Goal: Task Accomplishment & Management: Use online tool/utility

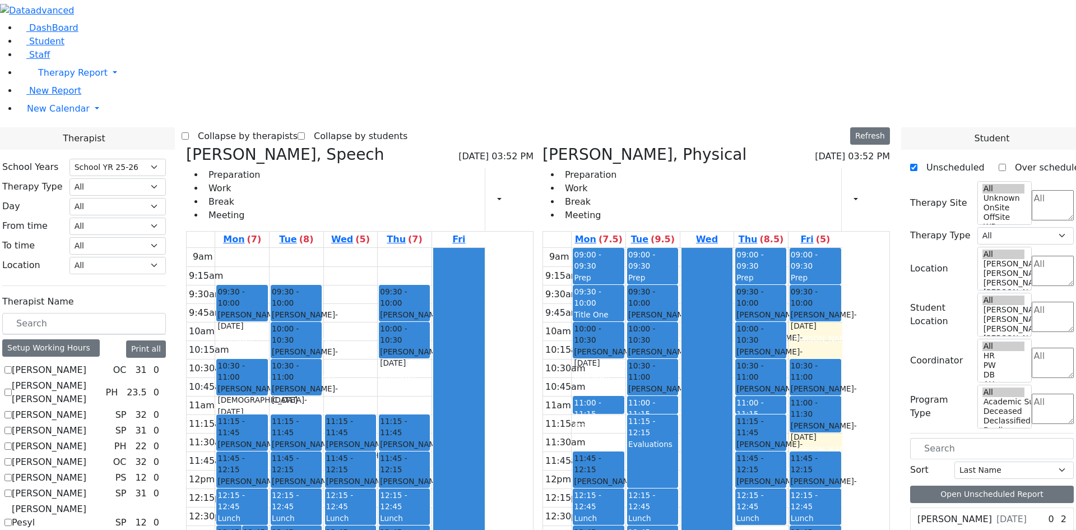
select select "212"
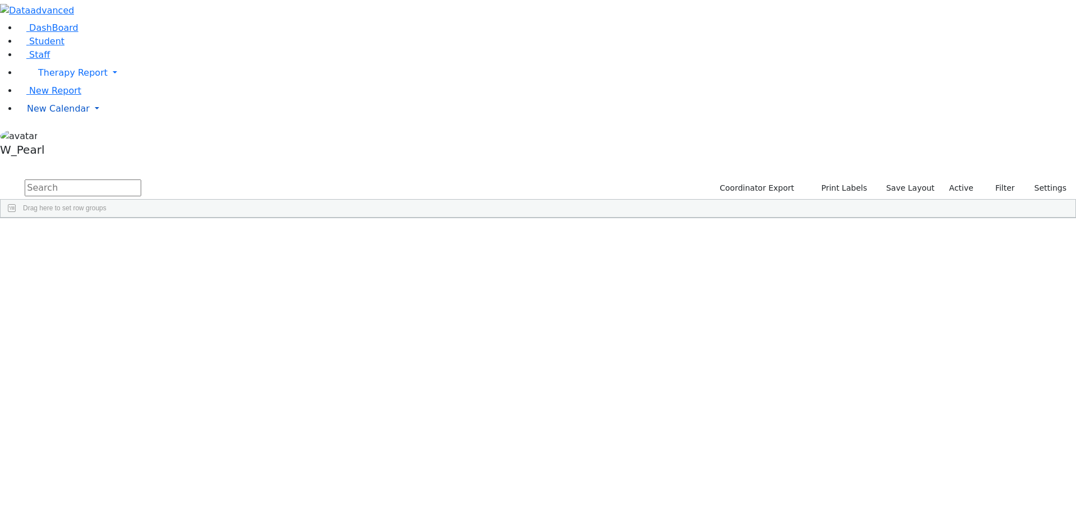
click at [46, 84] on link "New Calendar" at bounding box center [547, 73] width 1058 height 22
click at [46, 136] on span "Calendar" at bounding box center [44, 131] width 40 height 11
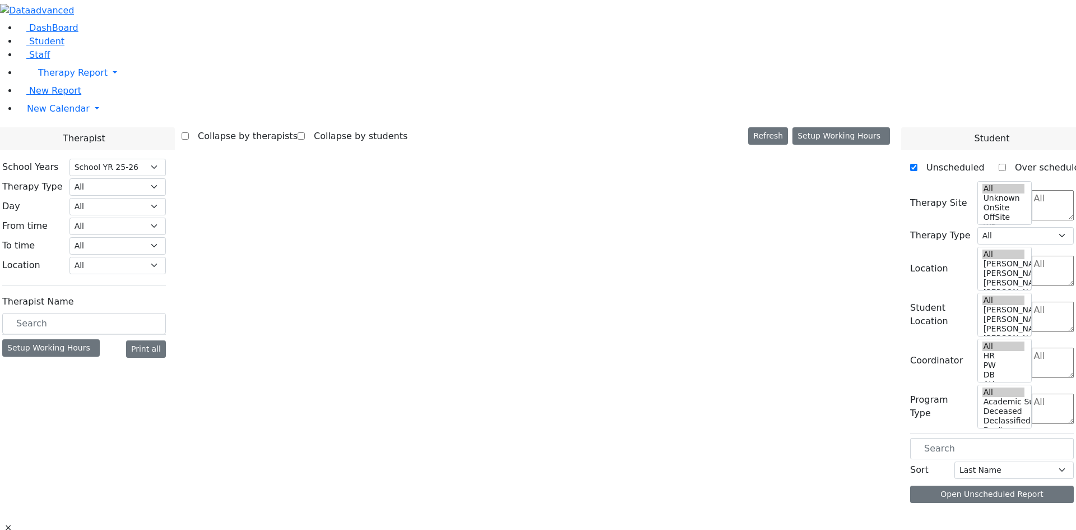
select select "212"
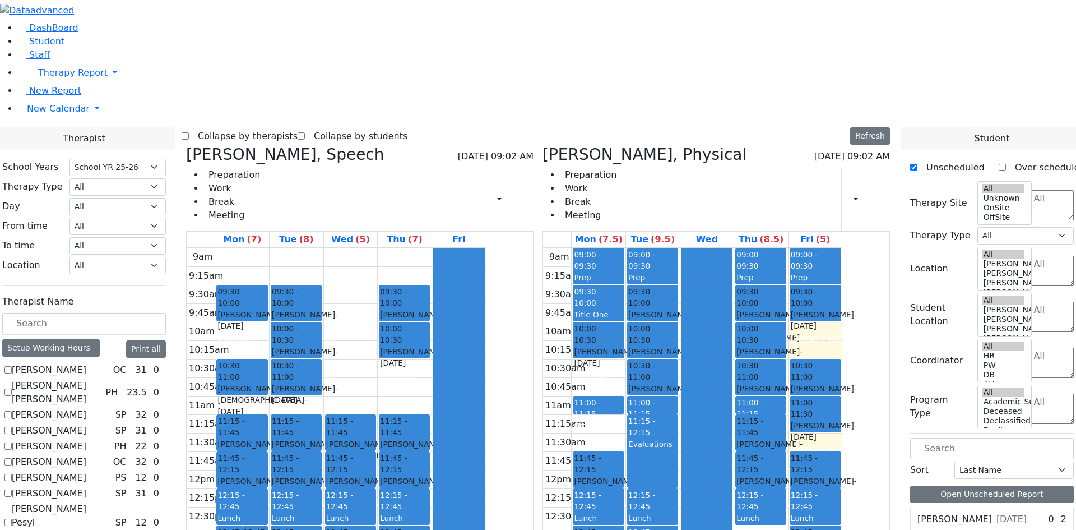
drag, startPoint x: 140, startPoint y: 246, endPoint x: 137, endPoint y: 252, distance: 7.3
click at [86, 363] on label "Abramczyk ZC" at bounding box center [49, 369] width 75 height 13
click at [12, 366] on input "Abramczyk ZC" at bounding box center [7, 369] width 7 height 7
checkbox input "true"
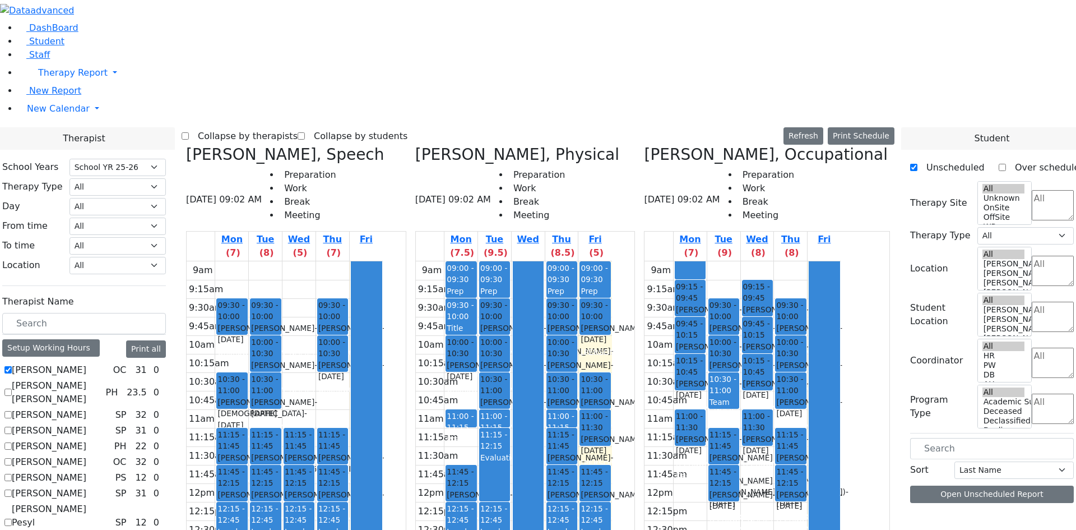
click at [101, 379] on label "Abramsky Sara Chana" at bounding box center [56, 392] width 89 height 27
click at [12, 388] on input "Abramsky Sara Chana" at bounding box center [7, 391] width 7 height 7
checkbox input "true"
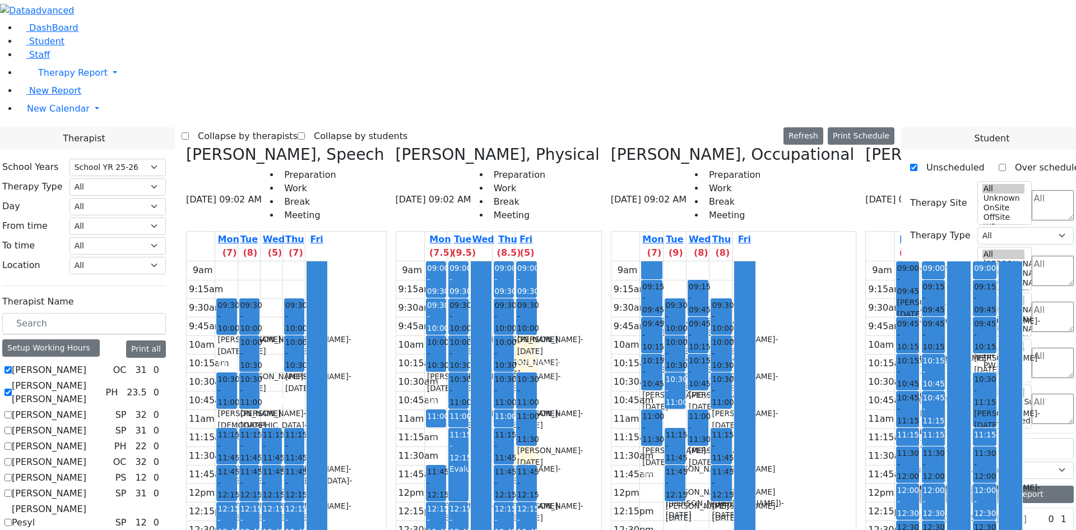
click at [86, 408] on label "[PERSON_NAME]" at bounding box center [49, 414] width 75 height 13
click at [12, 411] on input "[PERSON_NAME]" at bounding box center [7, 414] width 7 height 7
click at [86, 408] on label "Asok Pradeep" at bounding box center [49, 414] width 75 height 13
click at [12, 411] on input "Asok Pradeep" at bounding box center [7, 414] width 7 height 7
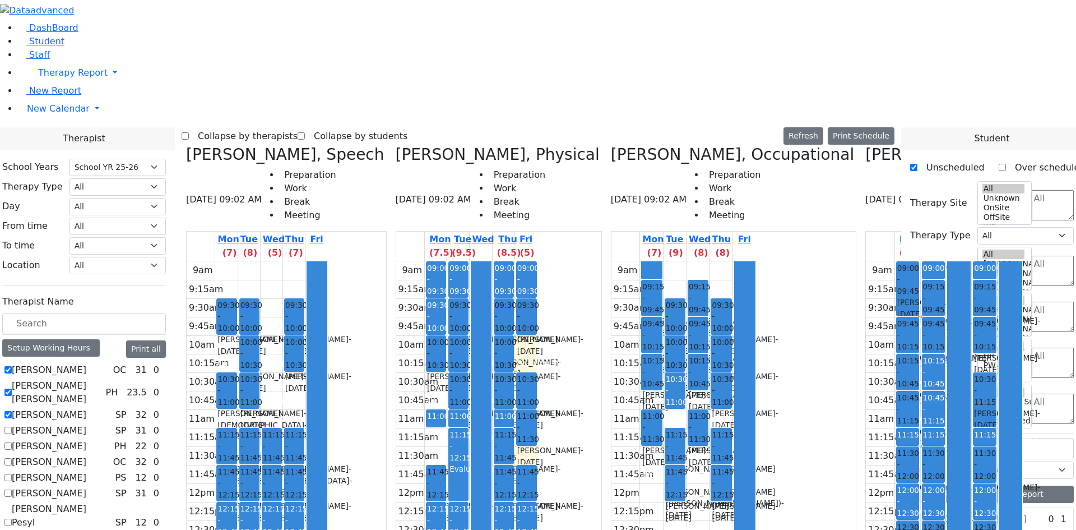
checkbox input "false"
click at [101, 379] on label "Abramsky Sara Chana" at bounding box center [56, 392] width 89 height 27
click at [12, 388] on input "Abramsky Sara Chana" at bounding box center [7, 391] width 7 height 7
checkbox input "false"
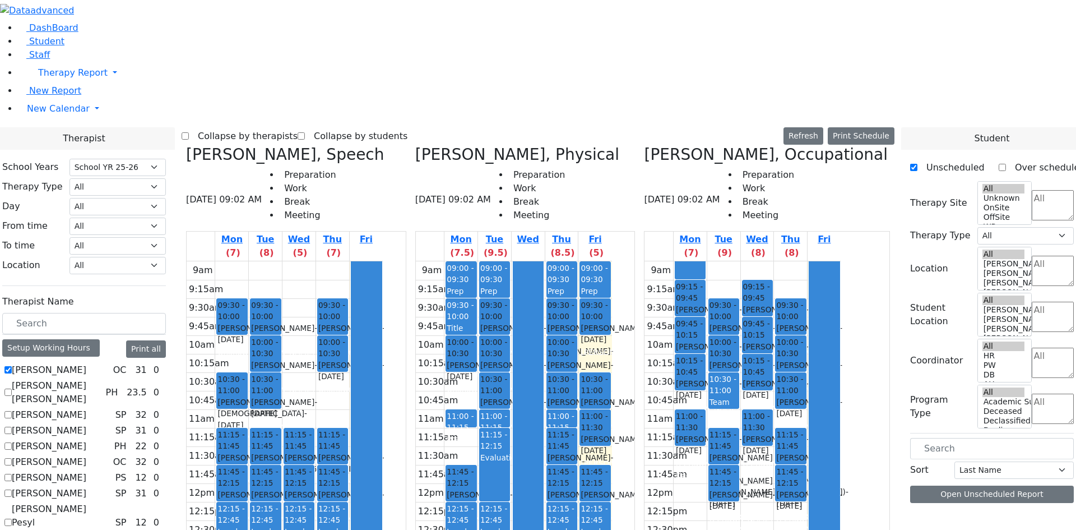
click at [86, 363] on label "Abramczyk ZC" at bounding box center [49, 369] width 75 height 13
click at [12, 366] on input "Abramczyk ZC" at bounding box center [7, 369] width 7 height 7
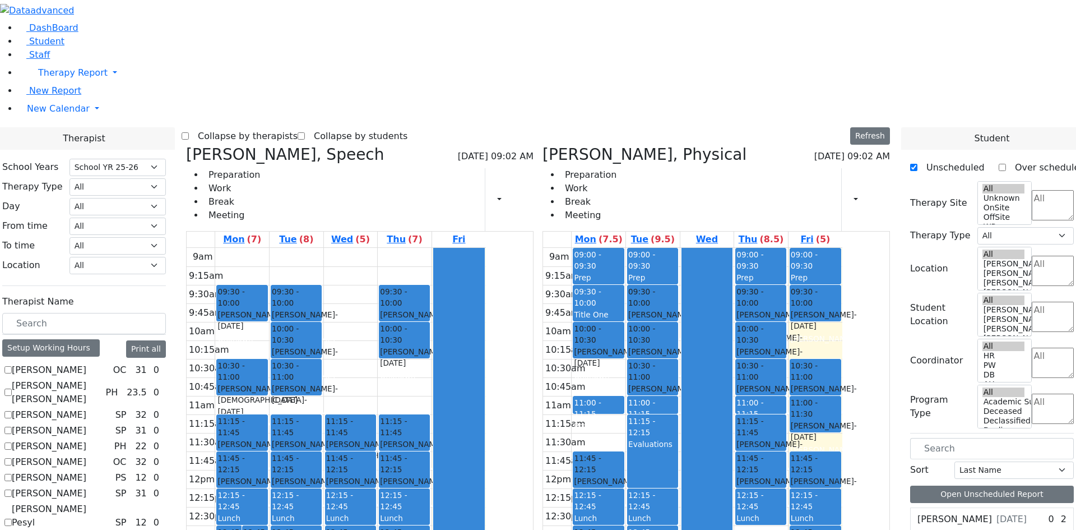
click at [86, 363] on label "Abramczyk ZC" at bounding box center [49, 369] width 75 height 13
click at [12, 366] on input "Abramczyk ZC" at bounding box center [7, 369] width 7 height 7
checkbox input "true"
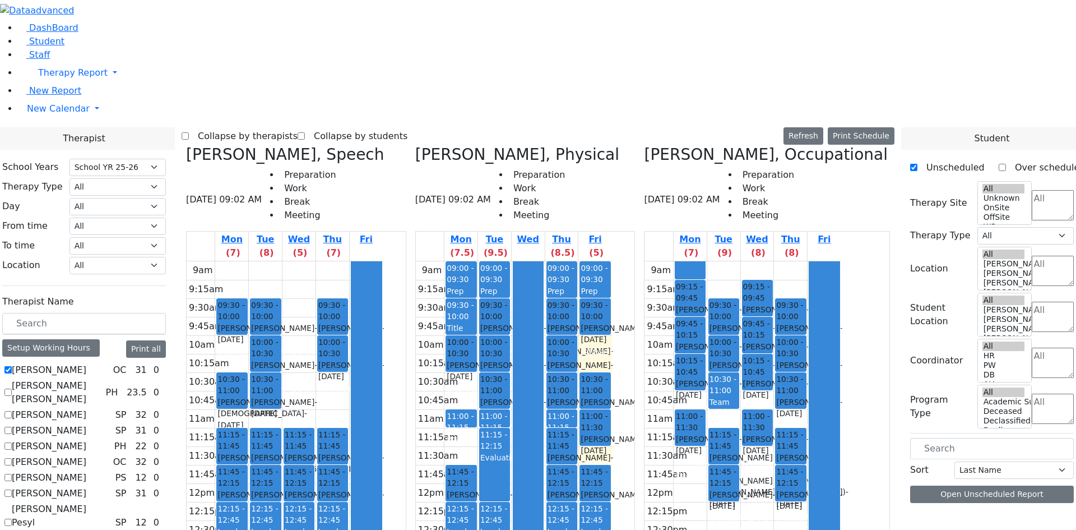
click at [101, 379] on label "[PERSON_NAME] [PERSON_NAME]" at bounding box center [56, 392] width 89 height 27
click at [12, 388] on input "[PERSON_NAME] [PERSON_NAME]" at bounding box center [7, 391] width 7 height 7
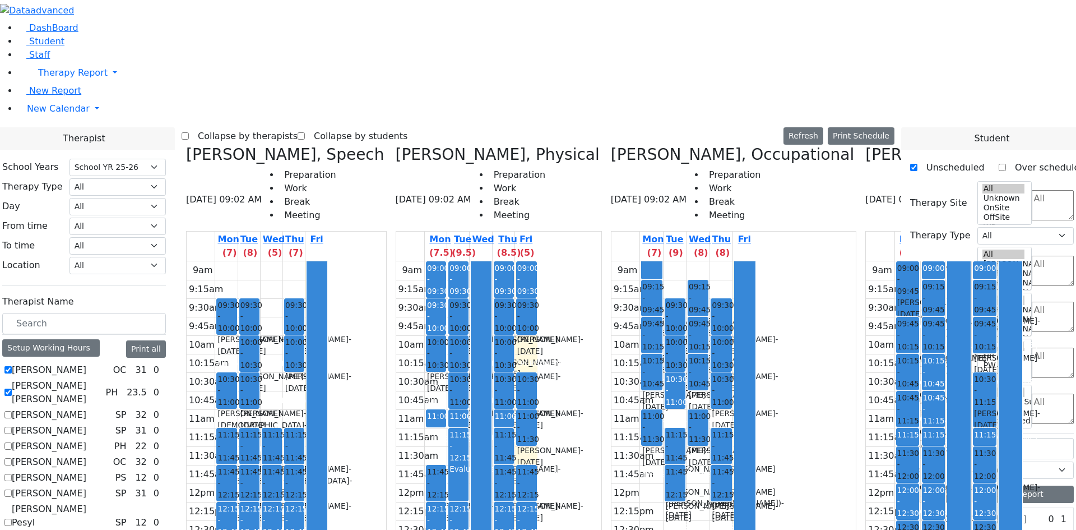
scroll to position [0, 6]
click at [101, 379] on label "Abramsky Sara Chana" at bounding box center [56, 392] width 89 height 27
click at [12, 388] on input "Abramsky Sara Chana" at bounding box center [7, 391] width 7 height 7
checkbox input "false"
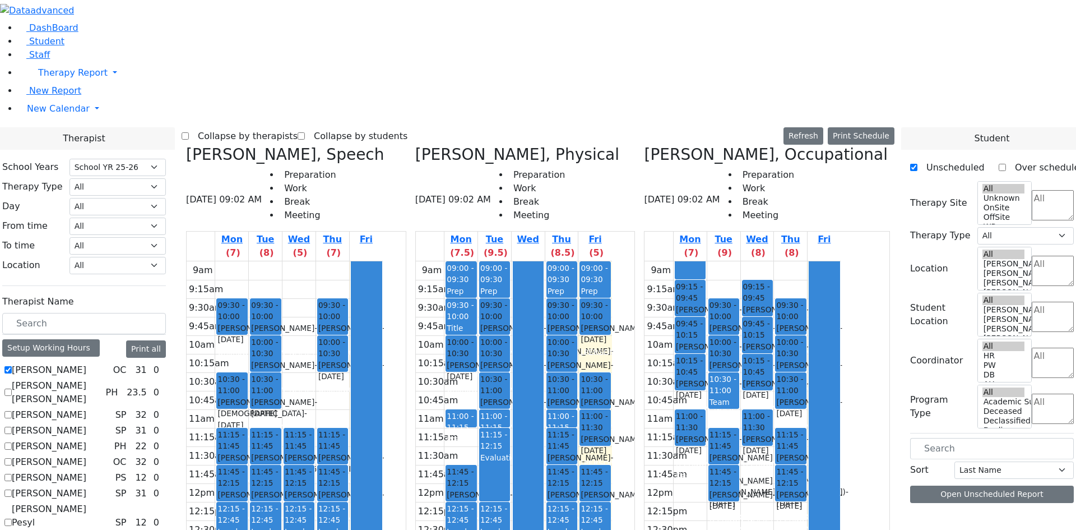
scroll to position [0, 0]
click at [86, 363] on label "Abramczyk ZC" at bounding box center [49, 369] width 75 height 13
click at [12, 366] on input "Abramczyk ZC" at bounding box center [7, 369] width 7 height 7
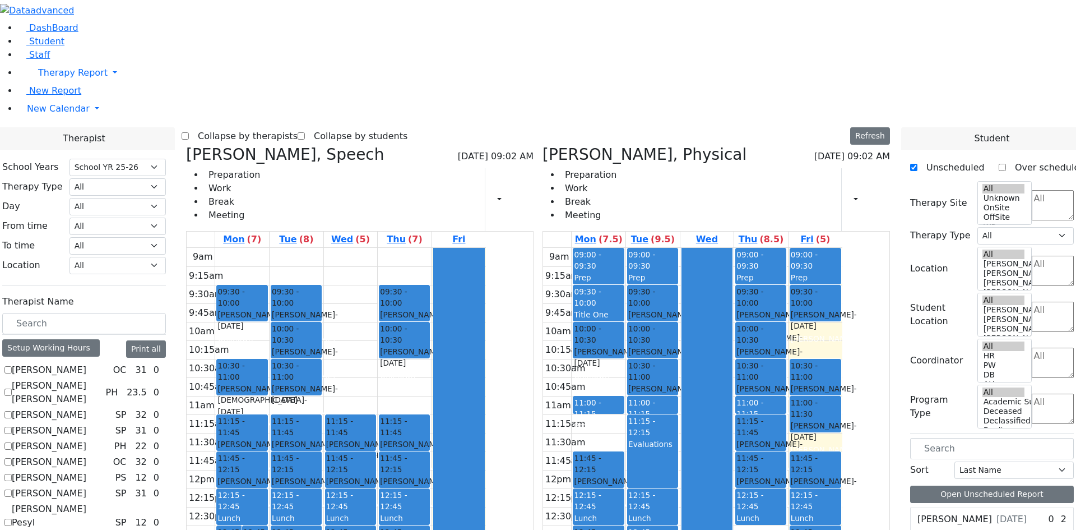
drag, startPoint x: 137, startPoint y: 242, endPoint x: 140, endPoint y: 257, distance: 15.3
click at [86, 363] on label "Abramczyk ZC" at bounding box center [49, 369] width 75 height 13
click at [12, 366] on input "Abramczyk ZC" at bounding box center [7, 369] width 7 height 7
checkbox input "true"
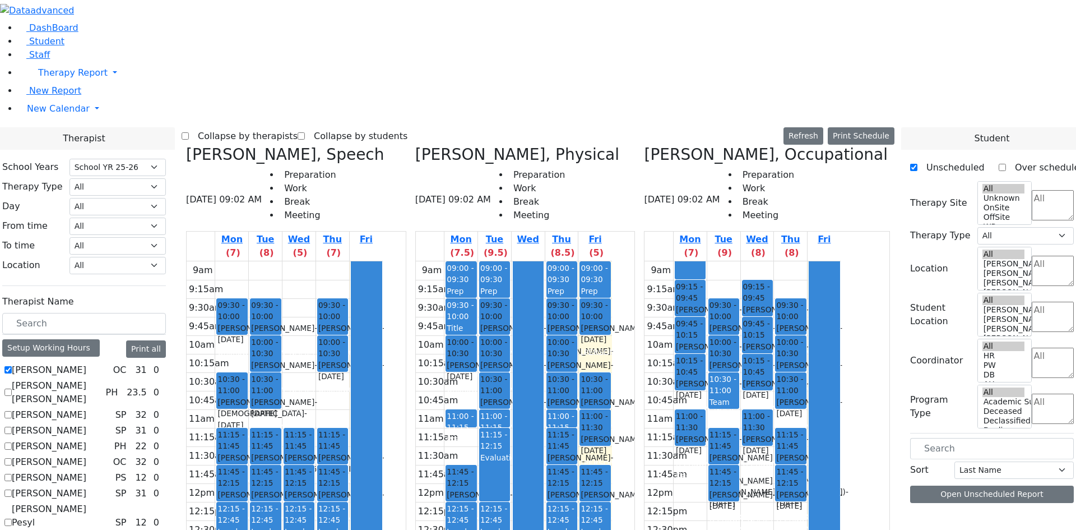
click at [101, 379] on label "Abramsky Sara Chana" at bounding box center [56, 392] width 89 height 27
click at [12, 388] on input "Abramsky Sara Chana" at bounding box center [7, 391] width 7 height 7
checkbox input "true"
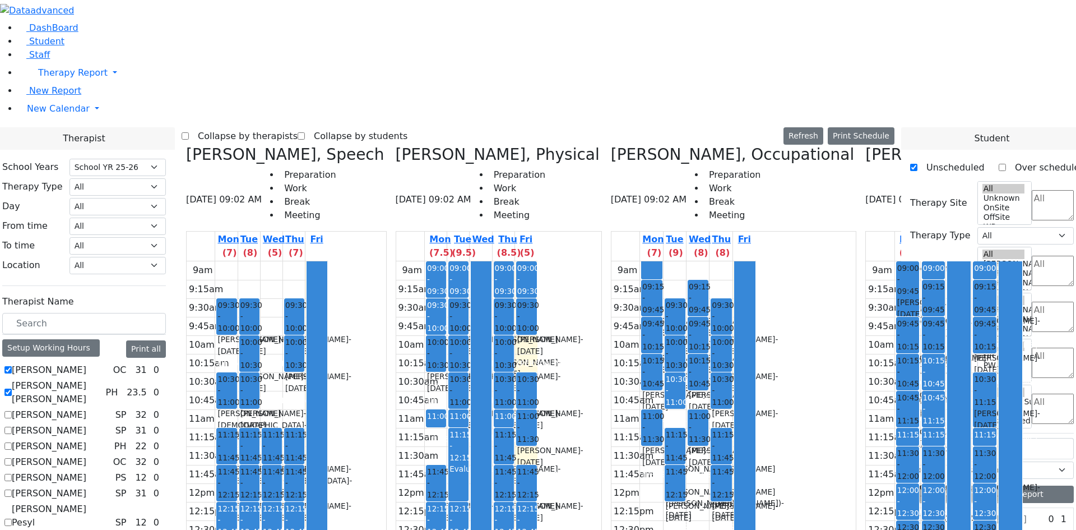
click at [86, 408] on label "Asok Pradeep" at bounding box center [49, 414] width 75 height 13
click at [12, 411] on input "Asok Pradeep" at bounding box center [7, 414] width 7 height 7
checkbox input "true"
click at [86, 424] on label "Auslander Susanne" at bounding box center [49, 430] width 75 height 13
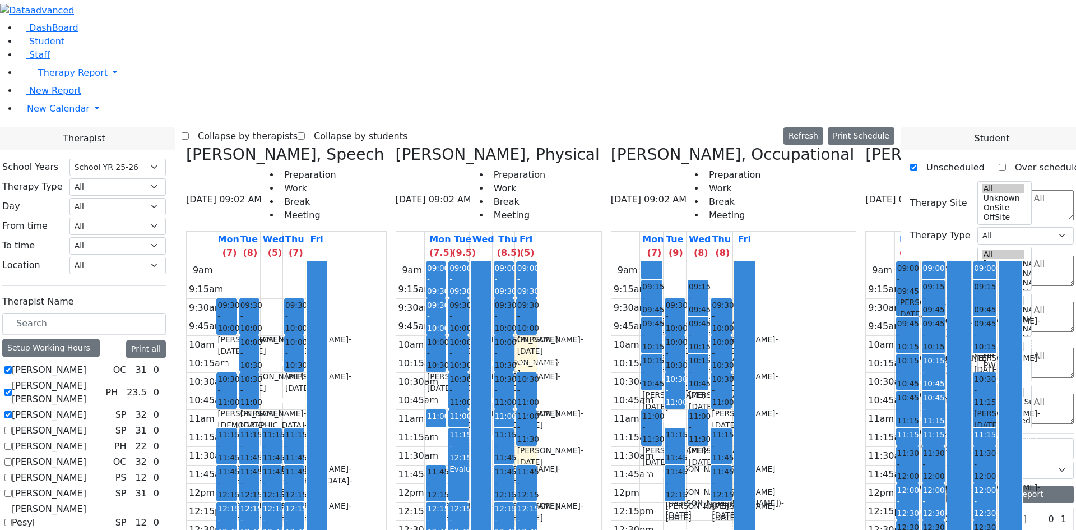
click at [12, 427] on input "Auslander Susanne" at bounding box center [7, 430] width 7 height 7
checkbox input "true"
click at [292, 127] on label "Collapse by therapists" at bounding box center [243, 136] width 109 height 18
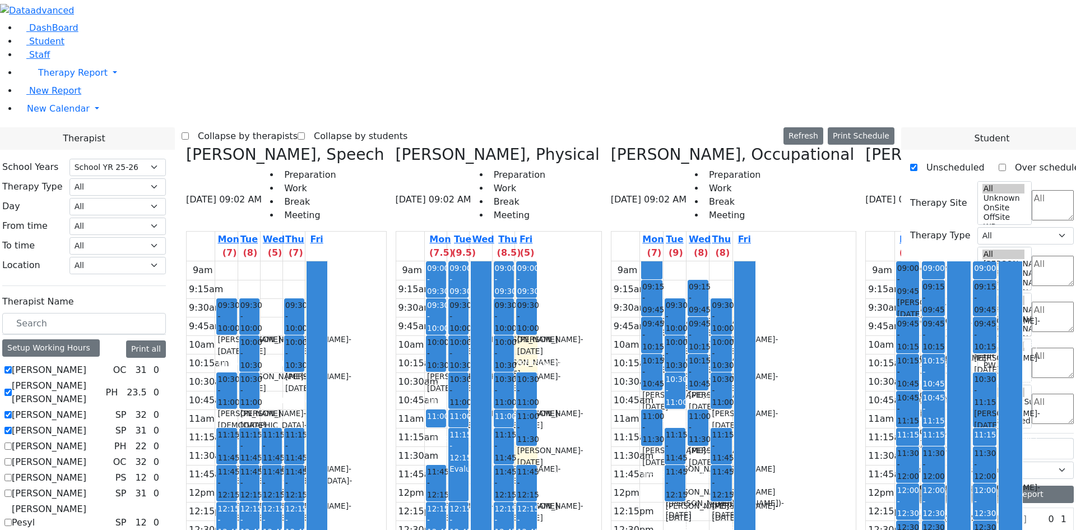
click at [189, 132] on input "Collapse by therapists" at bounding box center [185, 135] width 7 height 7
checkbox input "true"
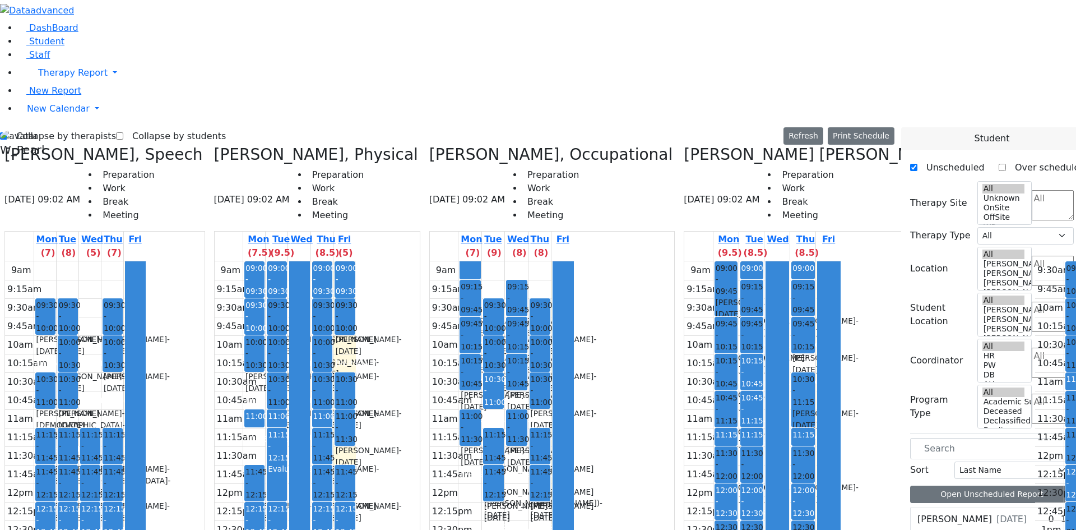
click at [143, 127] on label "Collapse by students" at bounding box center [174, 136] width 103 height 18
click at [123, 132] on input "Collapse by students" at bounding box center [119, 135] width 7 height 7
checkbox input "true"
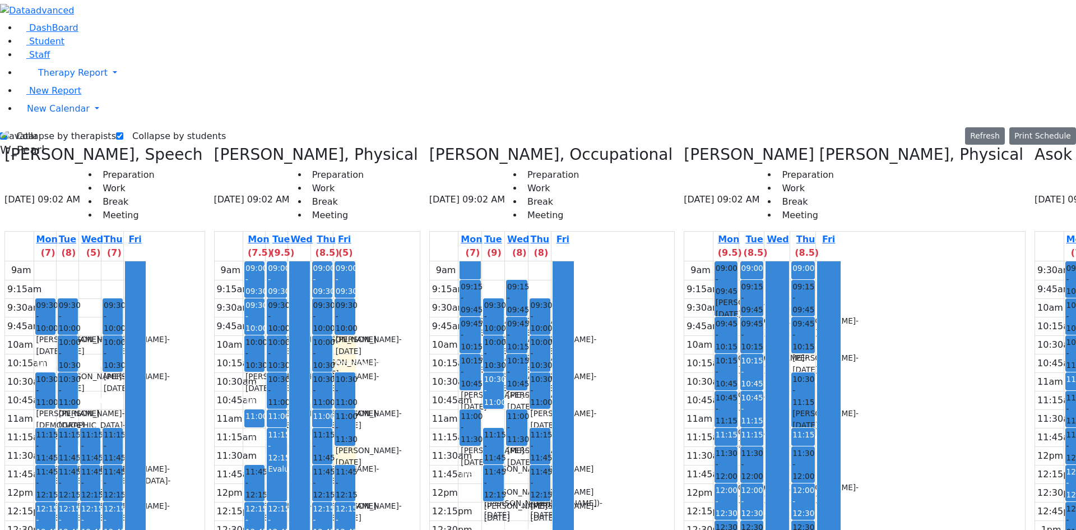
scroll to position [0, 0]
drag, startPoint x: 1043, startPoint y: 426, endPoint x: 1027, endPoint y: 416, distance: 18.8
click at [44, 127] on label "Collapse by therapists" at bounding box center [61, 136] width 109 height 18
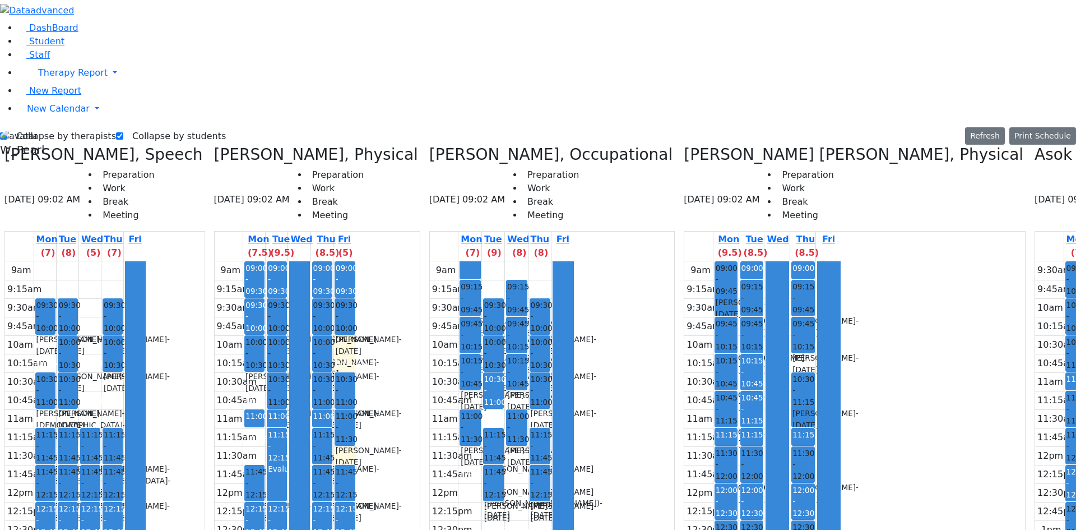
click at [7, 132] on input "Collapse by therapists" at bounding box center [3, 135] width 7 height 7
checkbox input "false"
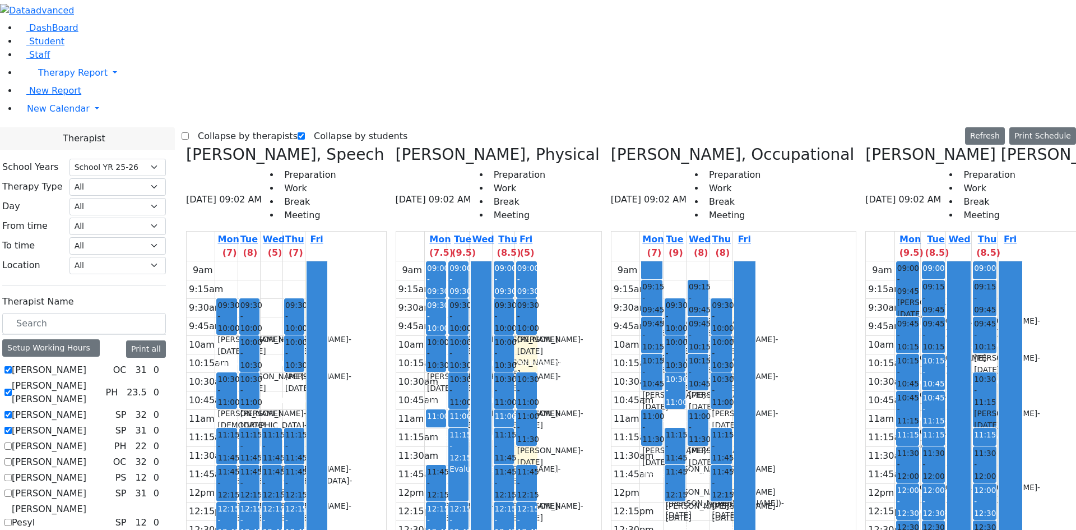
click at [311, 127] on label "Collapse by students" at bounding box center [356, 136] width 103 height 18
click at [305, 132] on input "Collapse by students" at bounding box center [301, 135] width 7 height 7
checkbox input "false"
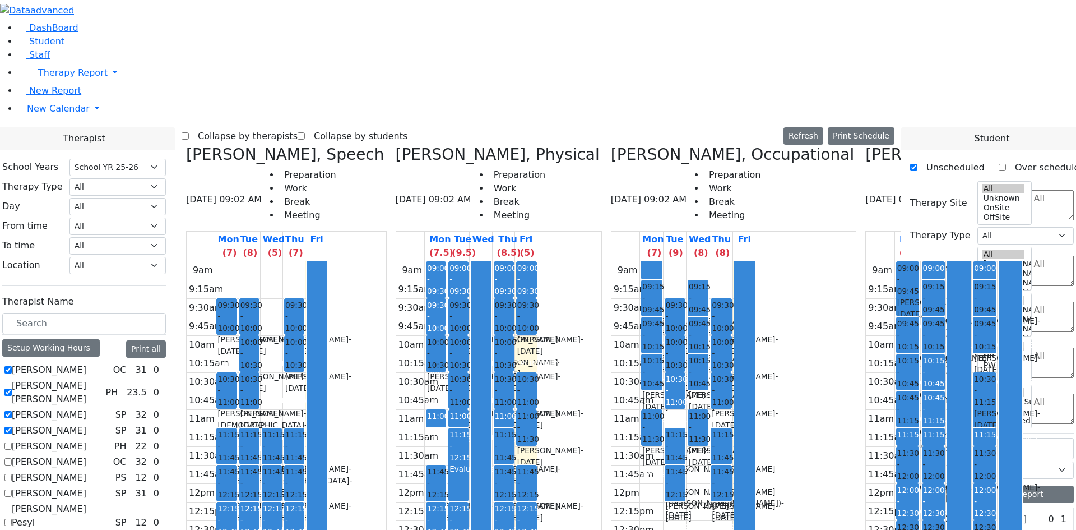
checkbox input "true"
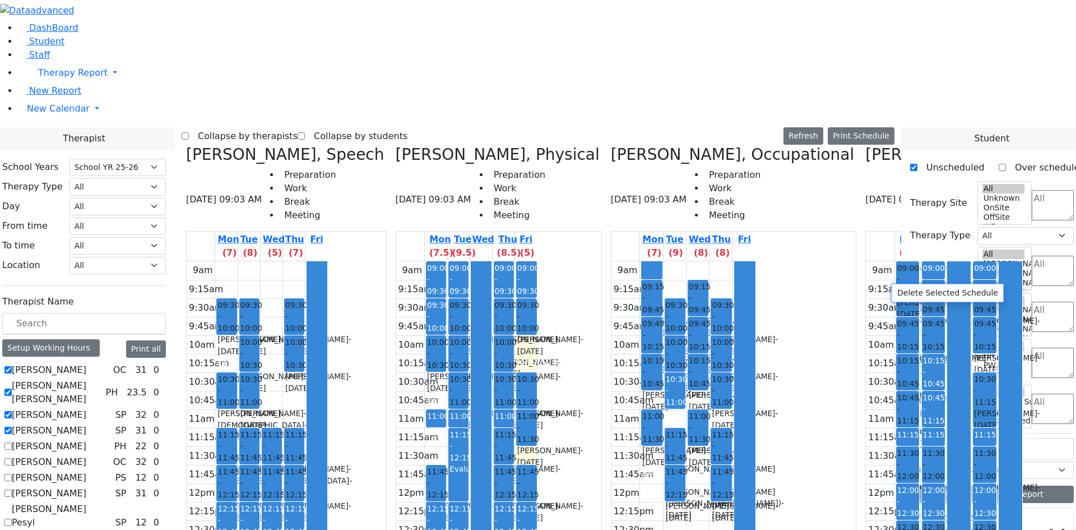
click at [897, 291] on button "Delete Selected Schedule" at bounding box center [947, 292] width 111 height 17
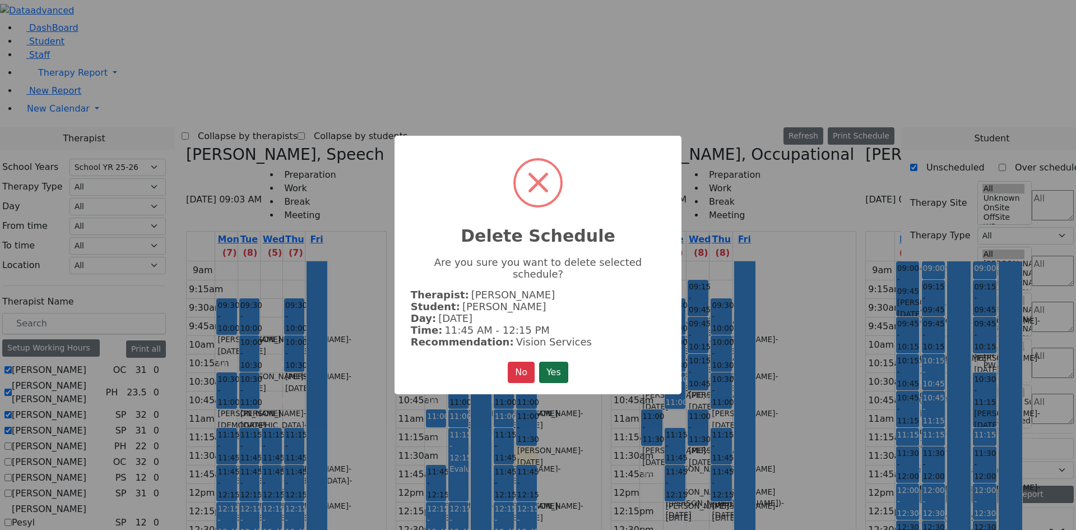
click at [557, 367] on button "Yes" at bounding box center [553, 372] width 29 height 21
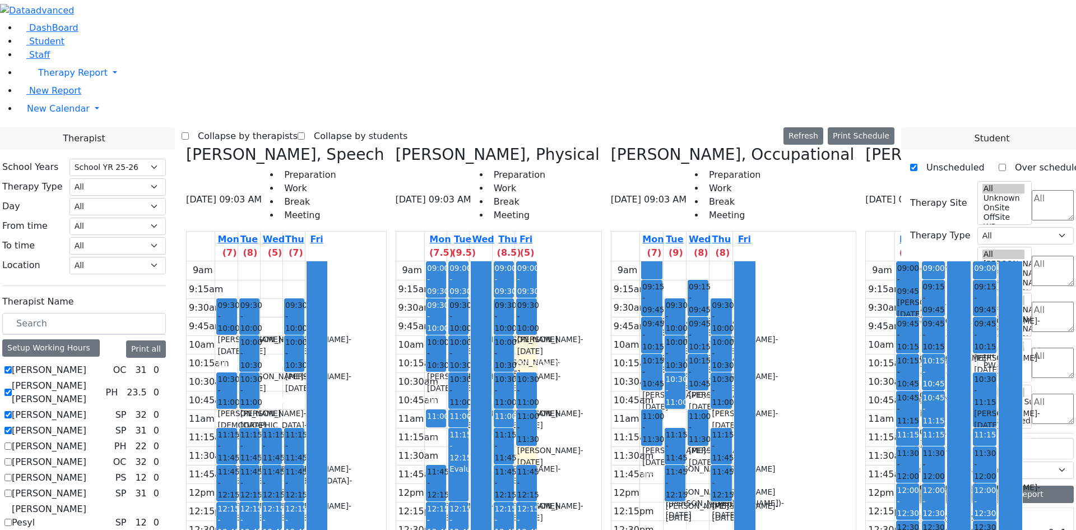
scroll to position [1233, 0]
drag, startPoint x: 957, startPoint y: 339, endPoint x: 898, endPoint y: 279, distance: 84.4
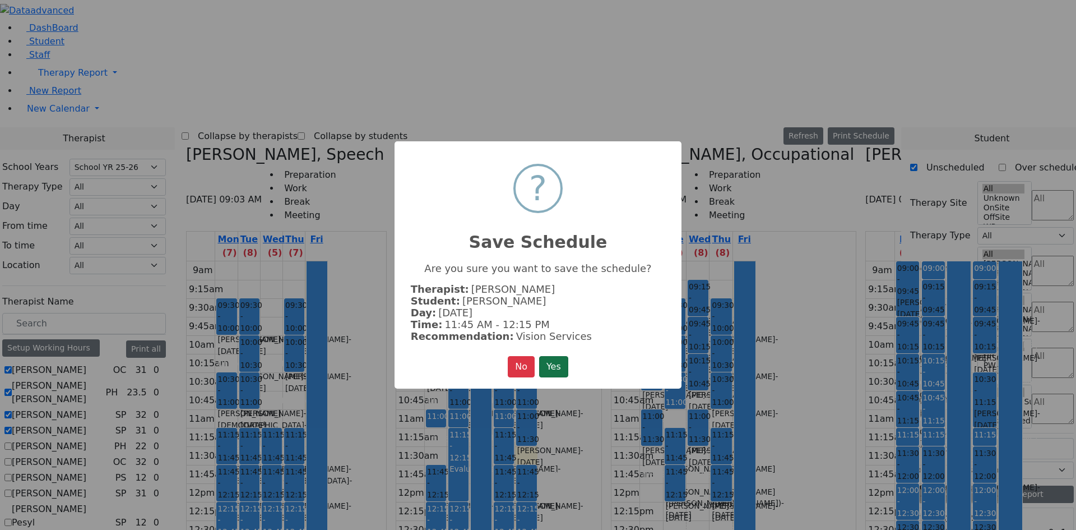
click at [554, 364] on button "Yes" at bounding box center [553, 366] width 29 height 21
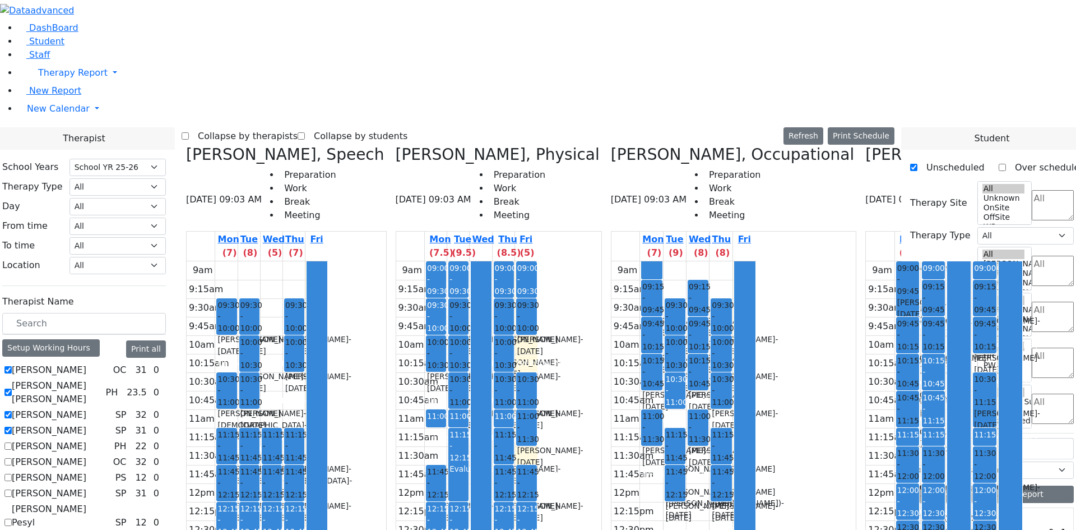
checkbox input "false"
drag, startPoint x: 140, startPoint y: 298, endPoint x: 138, endPoint y: 280, distance: 18.0
click at [86, 424] on label "Auslander Susanne" at bounding box center [49, 430] width 75 height 13
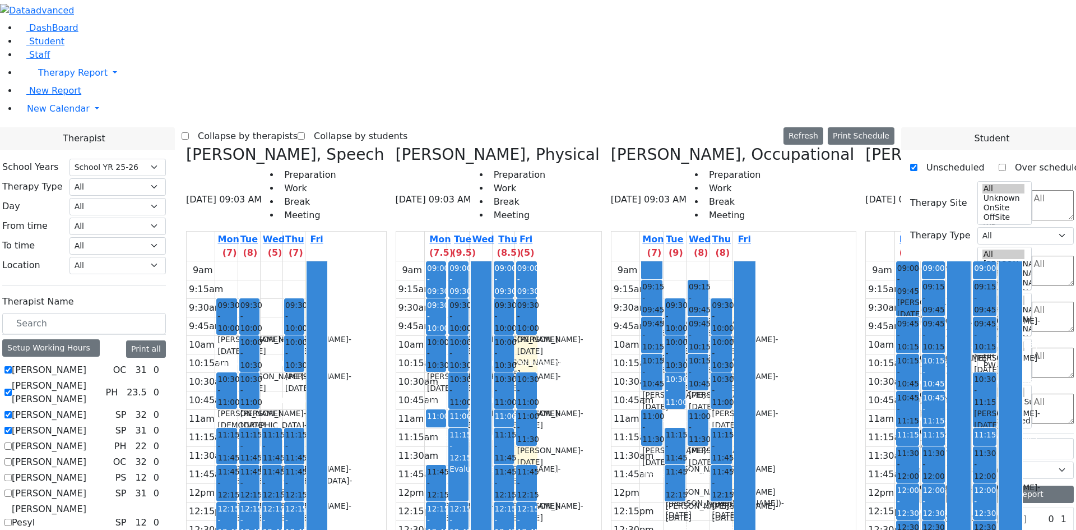
click at [12, 427] on input "Auslander Susanne" at bounding box center [7, 430] width 7 height 7
checkbox input "false"
drag, startPoint x: 138, startPoint y: 280, endPoint x: 136, endPoint y: 266, distance: 14.2
click at [86, 408] on label "Asok Pradeep" at bounding box center [49, 414] width 75 height 13
click at [12, 411] on input "Asok Pradeep" at bounding box center [7, 414] width 7 height 7
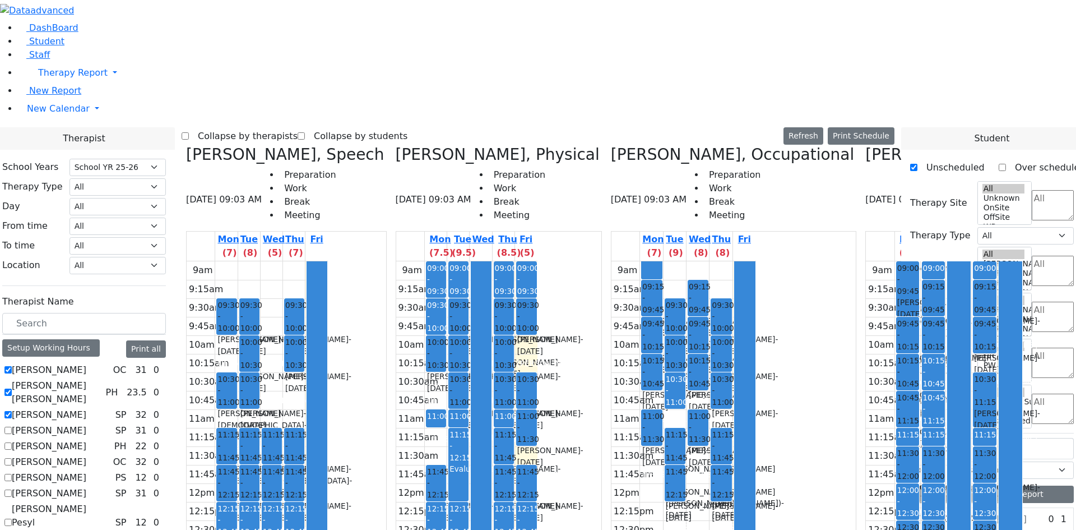
checkbox input "false"
click at [101, 379] on label "Abramsky Sara Chana" at bounding box center [56, 392] width 89 height 27
click at [12, 388] on input "Abramsky Sara Chana" at bounding box center [7, 391] width 7 height 7
checkbox input "false"
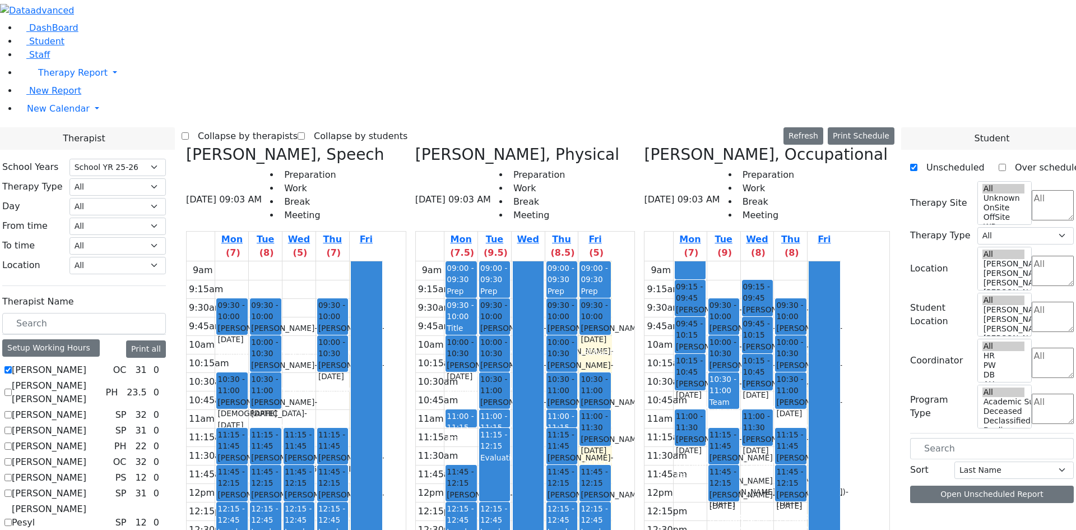
click at [86, 363] on label "Abramczyk ZC" at bounding box center [49, 369] width 75 height 13
click at [12, 366] on input "Abramczyk ZC" at bounding box center [7, 369] width 7 height 7
checkbox input "false"
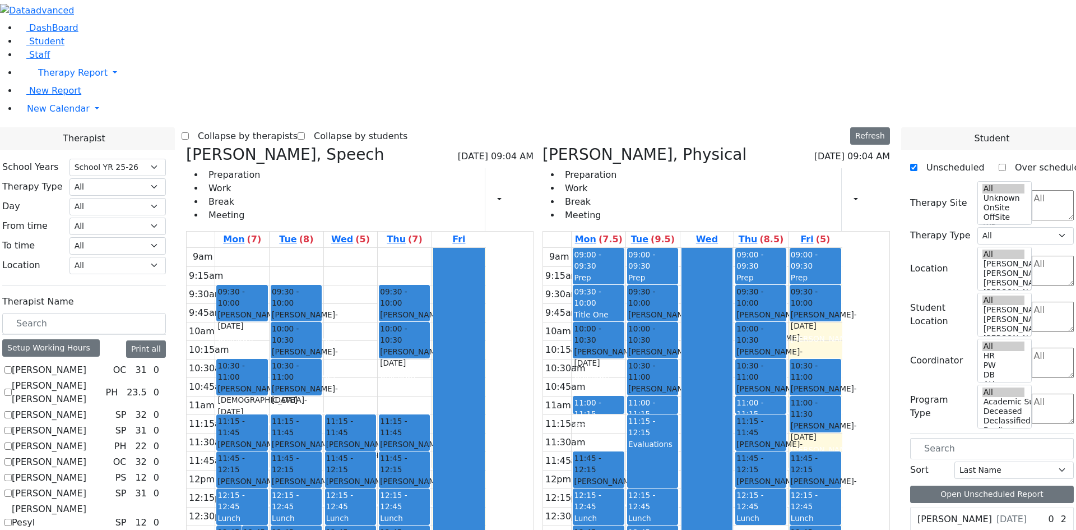
scroll to position [975, 0]
drag, startPoint x: 442, startPoint y: 141, endPoint x: 455, endPoint y: 220, distance: 80.0
click at [455, 248] on div "9am 9:15am 9:30am 9:45am 10am 10:15am 10:30am 10:45am 11am 11:15am 11:30am 11:4…" at bounding box center [336, 470] width 299 height 444
click at [453, 248] on div "9am 9:15am 9:30am 9:45am 10am 10:15am 10:30am 10:45am 11am 11:15am 11:30am 11:4…" at bounding box center [336, 470] width 299 height 444
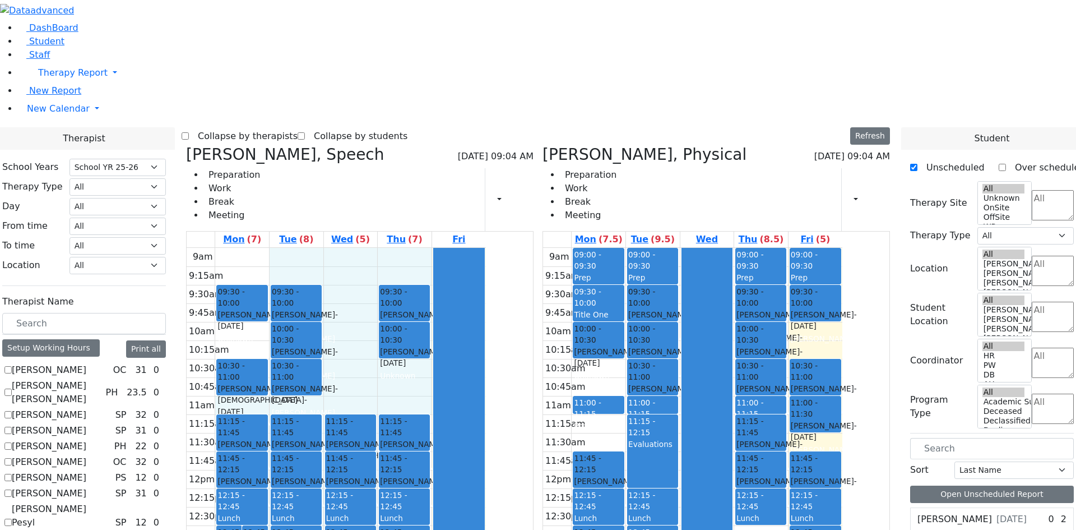
drag, startPoint x: 364, startPoint y: 240, endPoint x: 515, endPoint y: 237, distance: 150.8
click at [486, 248] on div "9am 9:15am 9:30am 9:45am 10am 10:15am 10:30am 10:45am 11am 11:15am 11:30am 11:4…" at bounding box center [336, 470] width 299 height 444
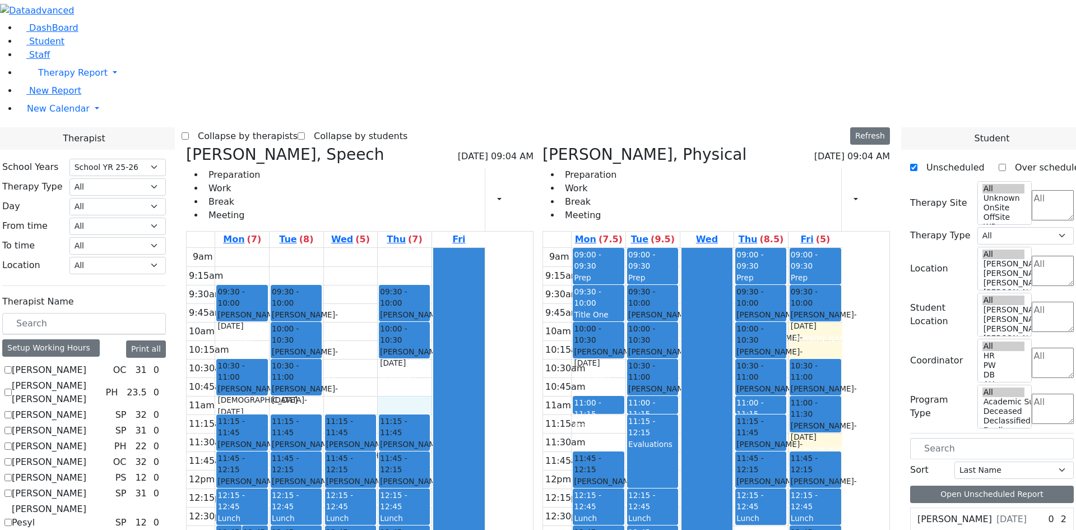
drag, startPoint x: 563, startPoint y: 240, endPoint x: 566, endPoint y: 194, distance: 46.0
click at [484, 248] on div at bounding box center [459, 469] width 50 height 443
drag, startPoint x: 566, startPoint y: 193, endPoint x: 558, endPoint y: 205, distance: 14.5
click at [484, 248] on div at bounding box center [459, 469] width 50 height 443
drag, startPoint x: 516, startPoint y: 199, endPoint x: 518, endPoint y: 210, distance: 11.4
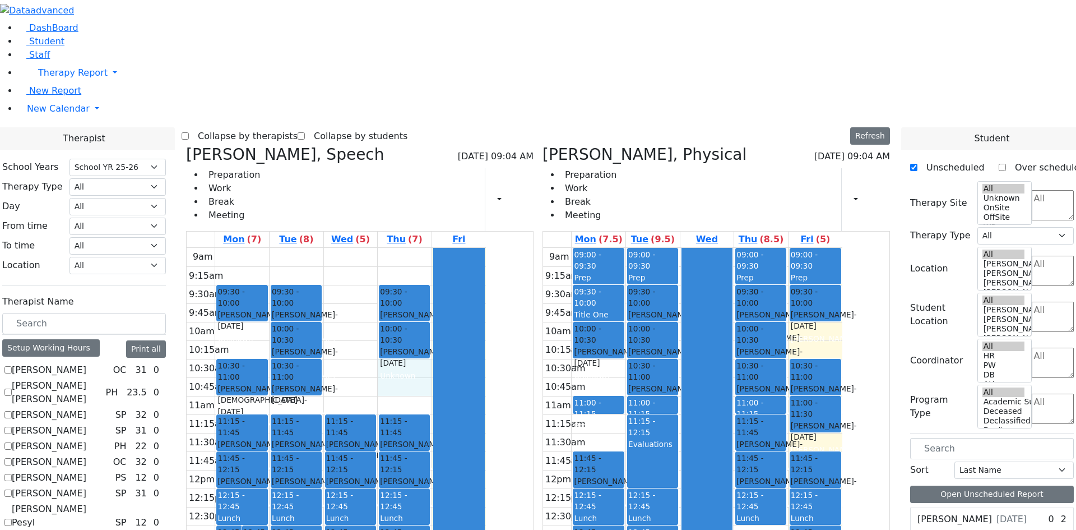
click at [486, 248] on div "9am 9:15am 9:30am 9:45am 10am 10:15am 10:30am 10:45am 11am 11:15am 11:30am 11:4…" at bounding box center [336, 470] width 299 height 444
click at [478, 248] on div "9am 9:15am 9:30am 9:45am 10am 10:15am 10:30am 10:45am 11am 11:15am 11:30am 11:4…" at bounding box center [336, 470] width 299 height 444
drag, startPoint x: 464, startPoint y: 167, endPoint x: 464, endPoint y: 123, distance: 44.3
click at [465, 248] on div "9am 9:15am 9:30am 9:45am 10am 10:15am 10:30am 10:45am 11am 11:15am 11:30am 11:4…" at bounding box center [336, 470] width 299 height 444
click at [466, 248] on div "9am 9:15am 9:30am 9:45am 10am 10:15am 10:30am 10:45am 11am 11:15am 11:30am 11:4…" at bounding box center [336, 470] width 299 height 444
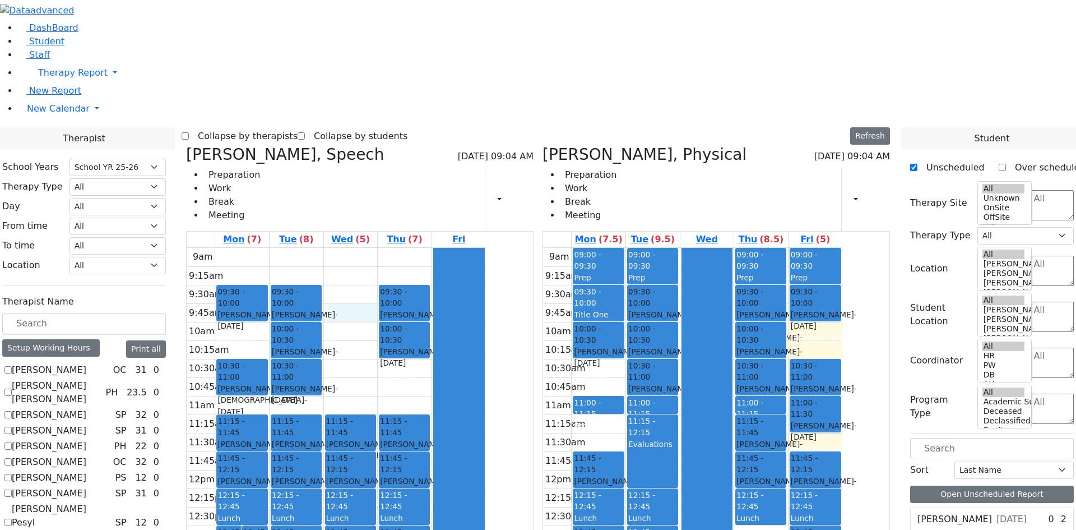
click at [470, 248] on div "9am 9:15am 9:30am 9:45am 10am 10:15am 10:30am 10:45am 11am 11:15am 11:30am 11:4…" at bounding box center [336, 470] width 299 height 444
click at [486, 248] on div "9am 9:15am 9:30am 9:45am 10am 10:15am 10:30am 10:45am 11am 11:15am 11:30am 11:4…" at bounding box center [336, 470] width 299 height 444
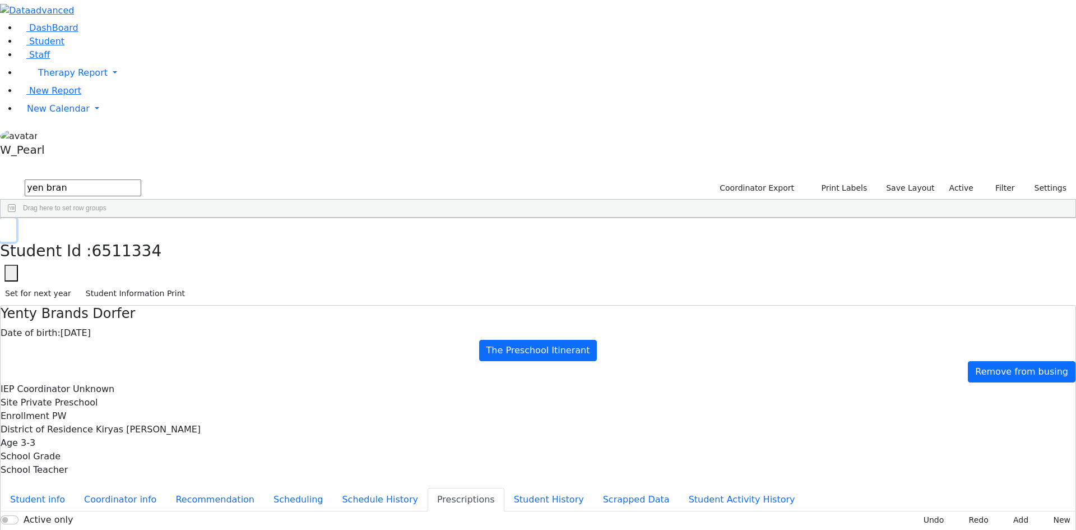
click at [11, 226] on icon "button" at bounding box center [8, 229] width 6 height 7
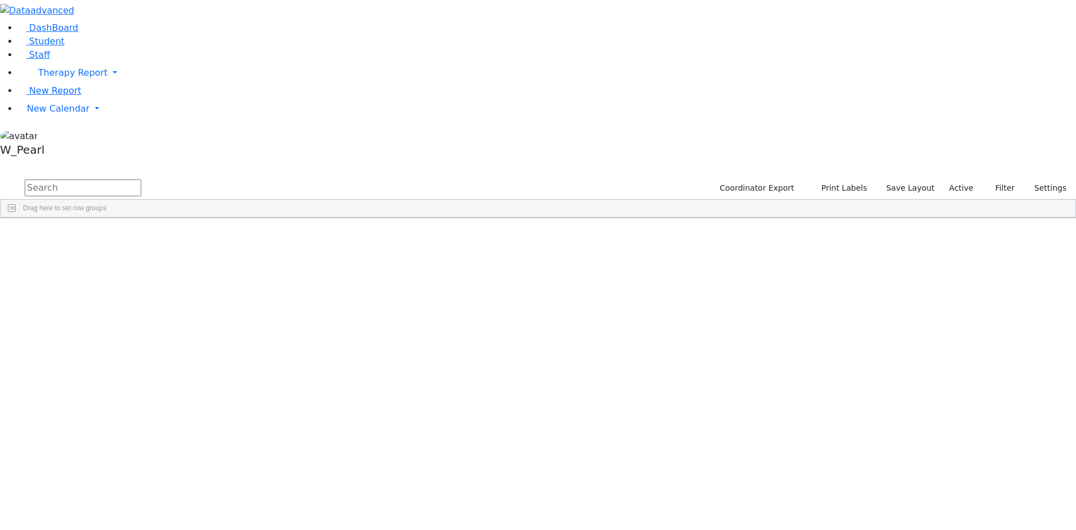
drag, startPoint x: 201, startPoint y: 48, endPoint x: 146, endPoint y: 45, distance: 55.0
click at [141, 178] on form at bounding box center [70, 188] width 141 height 21
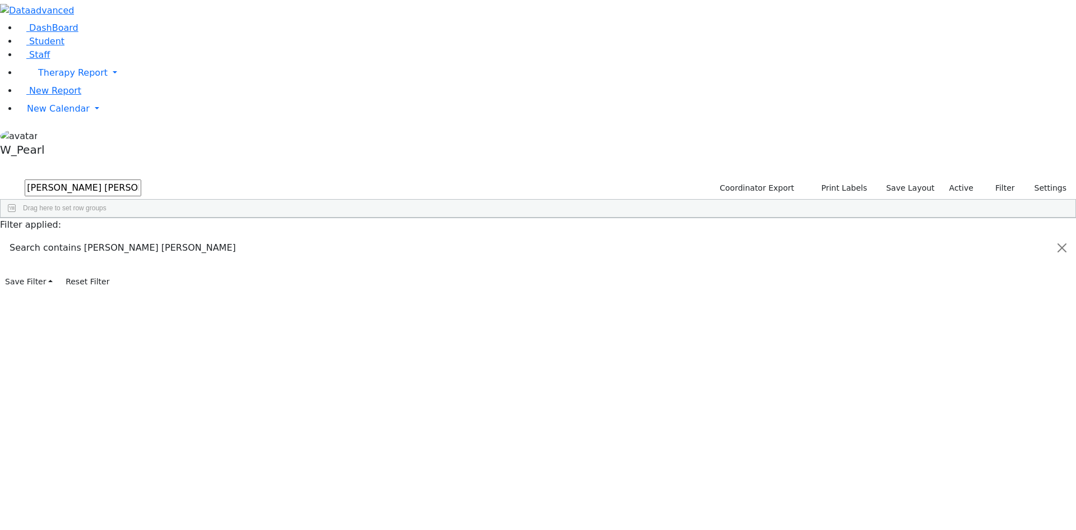
type input "rech hoff"
click at [143, 236] on div "Hoffman" at bounding box center [107, 244] width 71 height 16
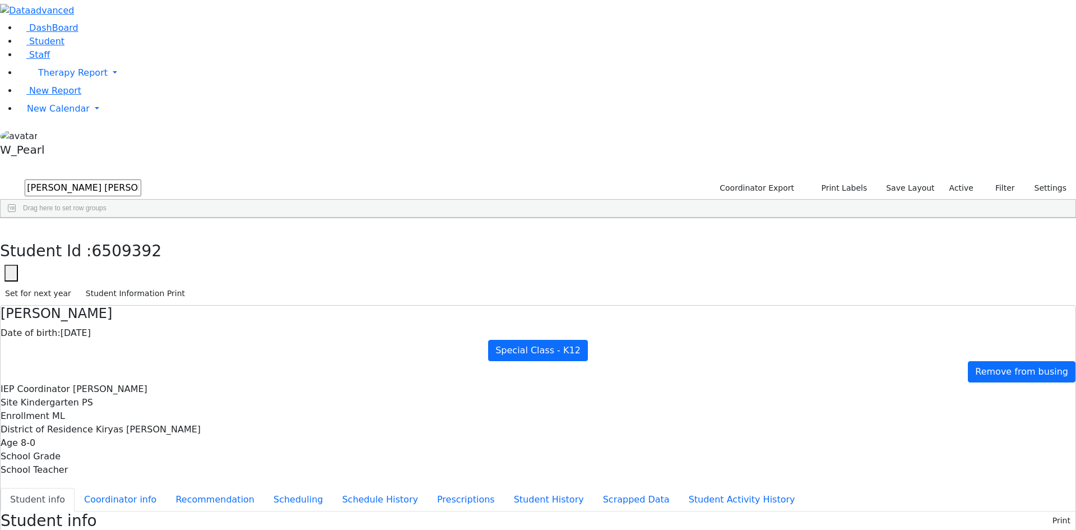
drag, startPoint x: 495, startPoint y: 262, endPoint x: 424, endPoint y: 262, distance: 70.6
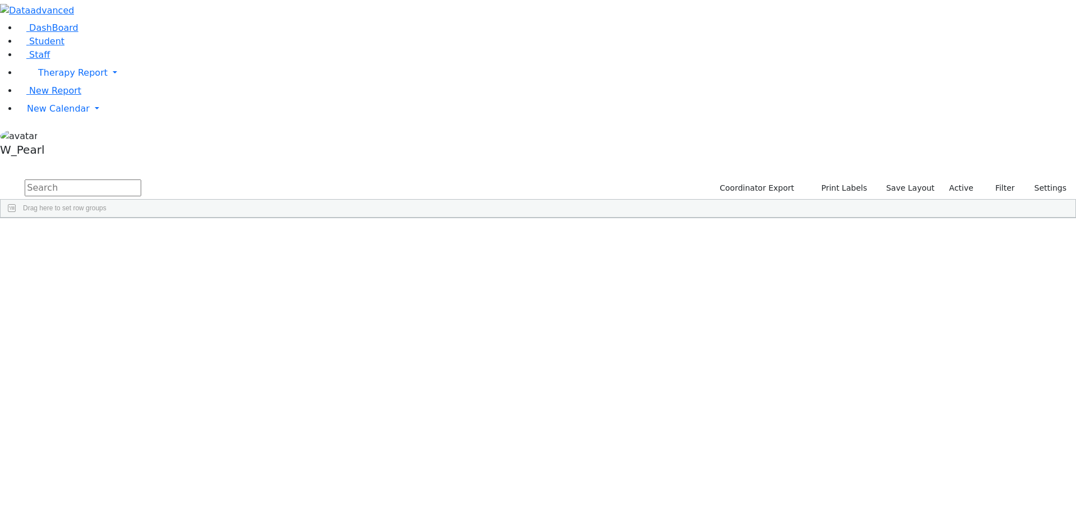
drag, startPoint x: 168, startPoint y: 47, endPoint x: 105, endPoint y: 39, distance: 62.6
click at [106, 40] on div "DashBoard Student Staff Therapy Report Student Old Calendar Report" at bounding box center [538, 109] width 1076 height 218
type input "orn"
drag, startPoint x: 212, startPoint y: 33, endPoint x: 147, endPoint y: 45, distance: 66.7
click at [141, 178] on form "orn" at bounding box center [70, 188] width 141 height 21
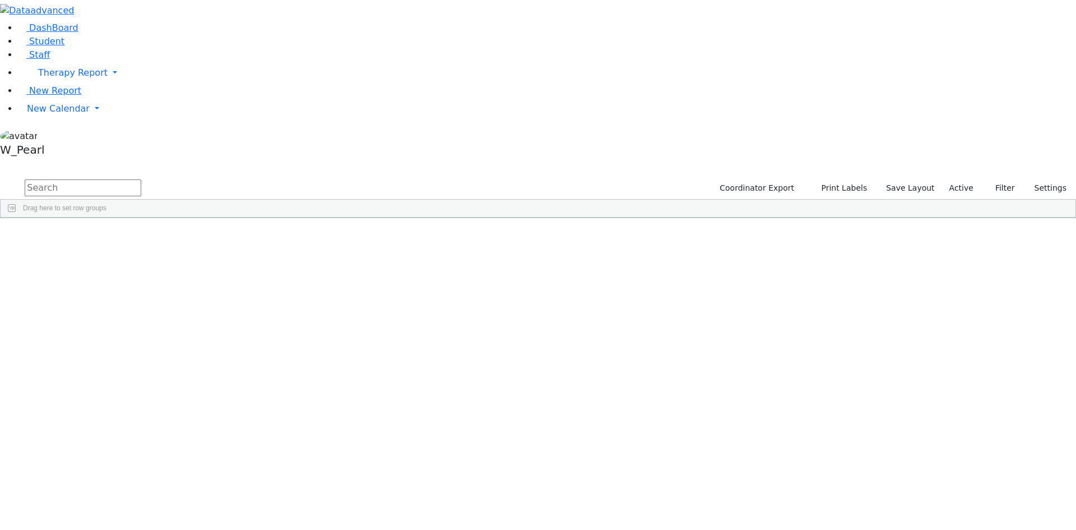
click at [48, 156] on h5 "W_Pearl" at bounding box center [538, 149] width 1076 height 13
click at [147, 134] on link "Sign Out" at bounding box center [158, 125] width 89 height 18
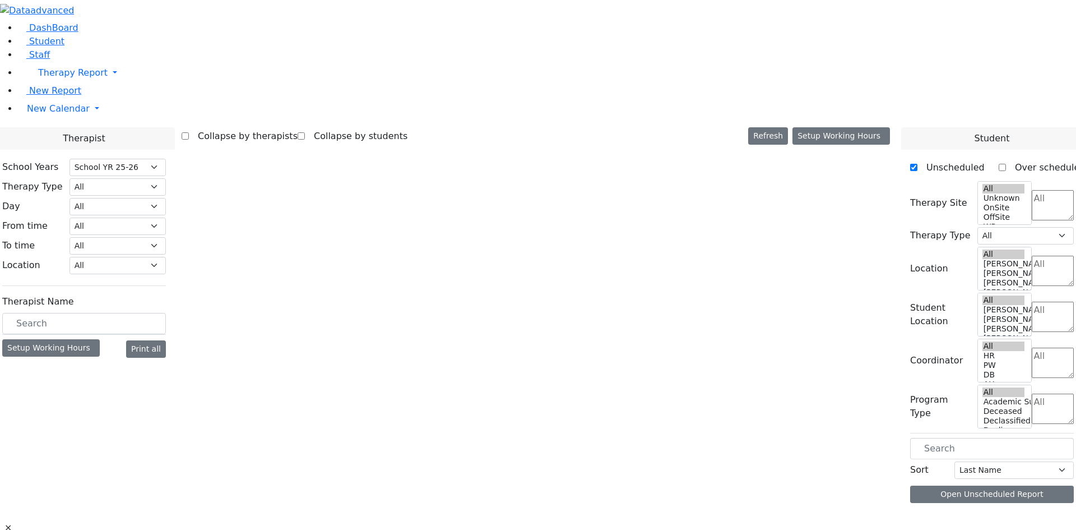
select select "212"
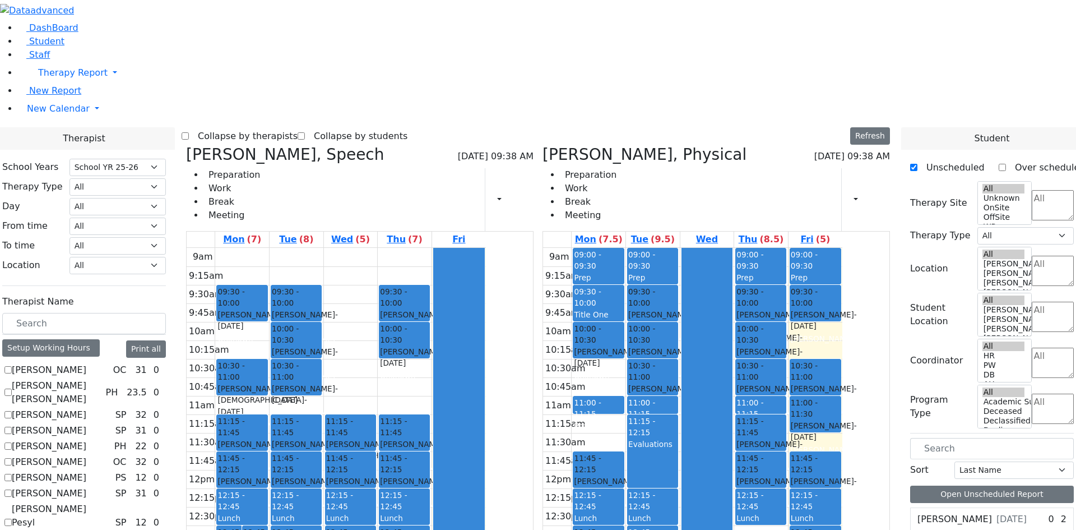
click at [109, 161] on div "W_Pearl" at bounding box center [538, 145] width 1076 height 32
click at [141, 134] on link "Sign Out" at bounding box center [158, 125] width 89 height 18
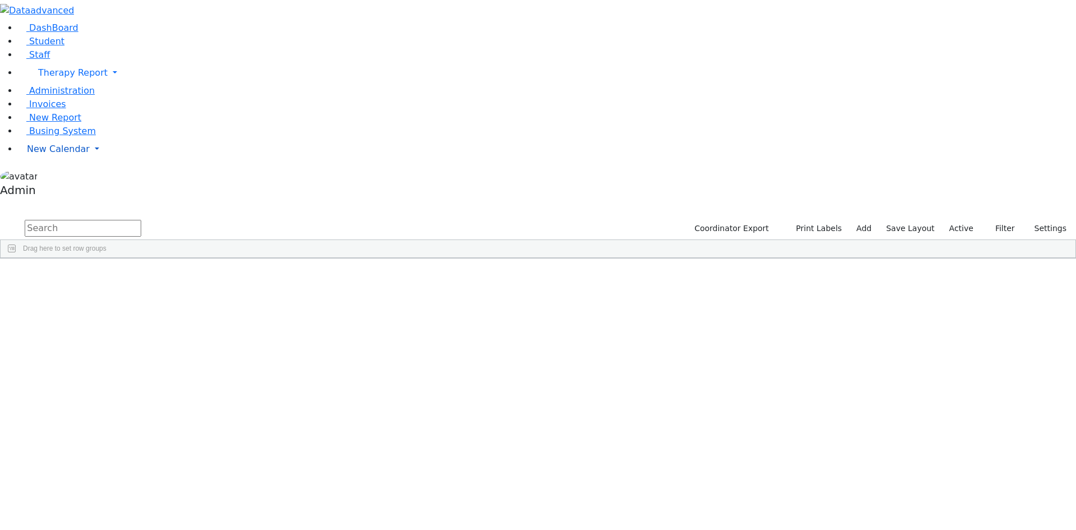
click at [45, 78] on span "New Calendar" at bounding box center [73, 72] width 70 height 11
click at [50, 178] on link "Calendar" at bounding box center [44, 171] width 40 height 13
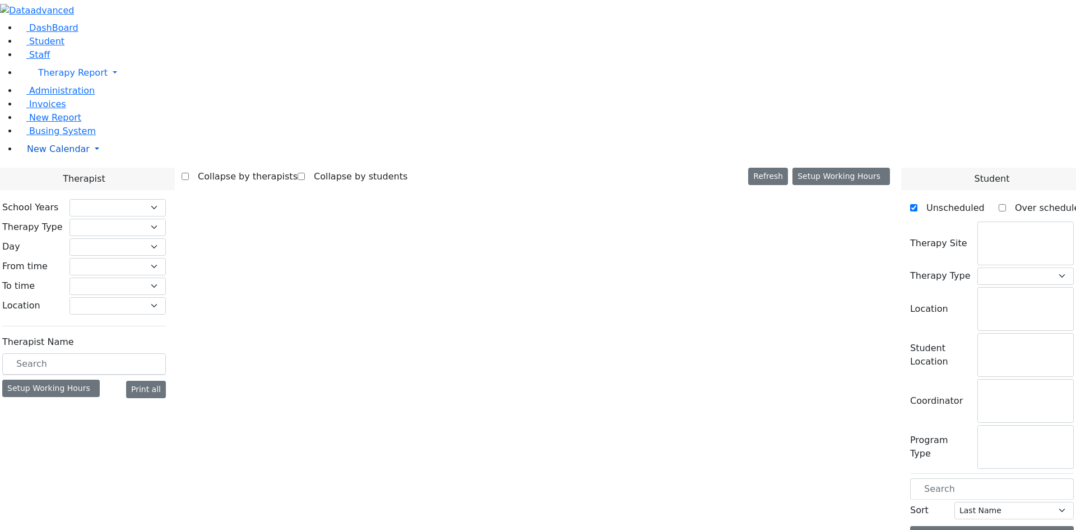
select select "212"
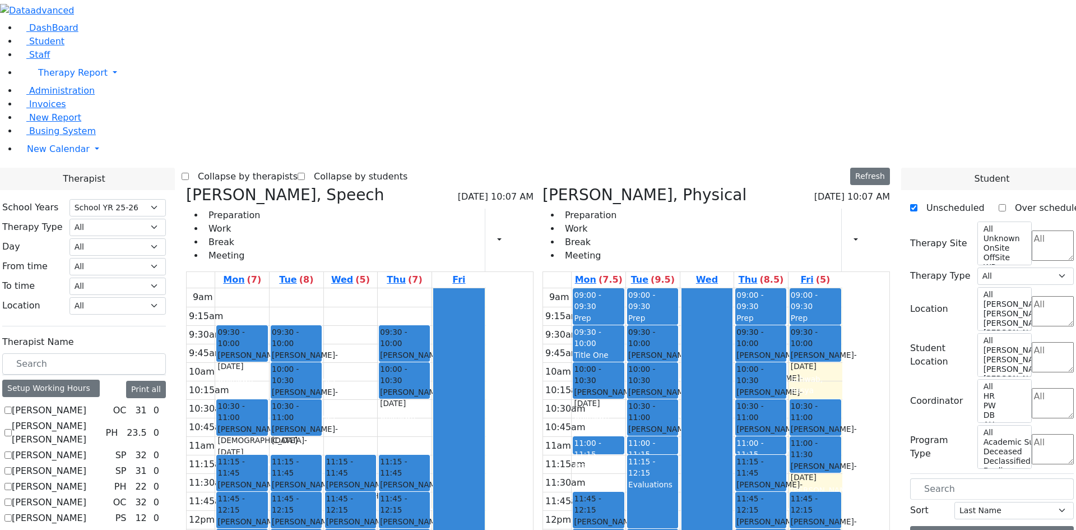
click at [186, 186] on icon at bounding box center [186, 195] width 0 height 18
select select "2"
checkbox input "false"
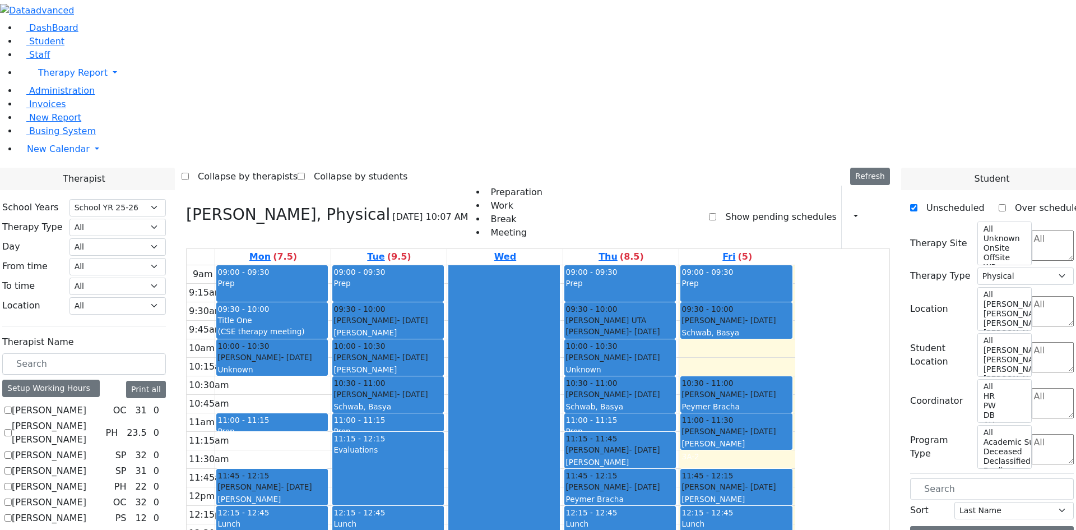
click at [86, 404] on label "Abramczyk ZC" at bounding box center [49, 410] width 75 height 13
click at [12, 406] on input "Abramczyk ZC" at bounding box center [7, 409] width 7 height 7
checkbox input "true"
select select
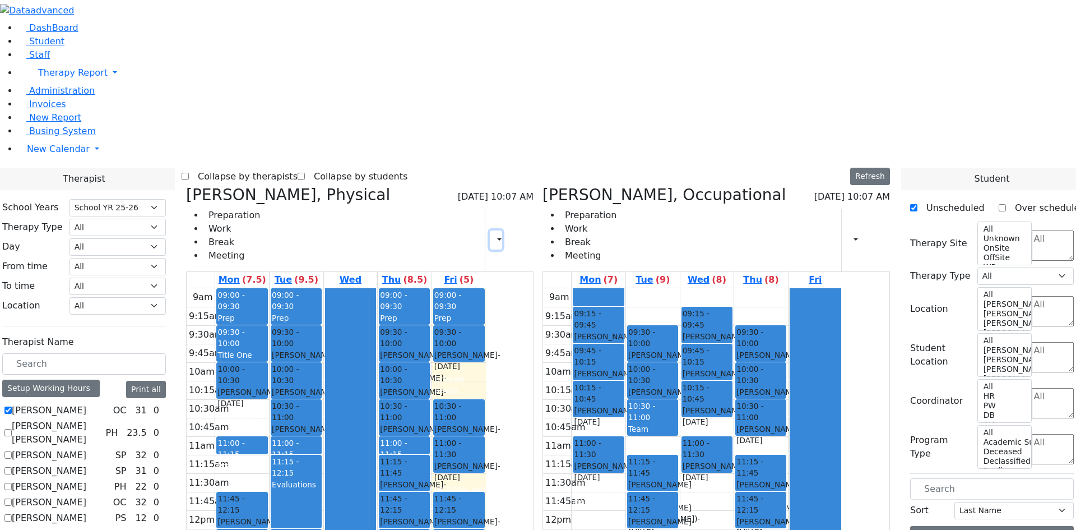
click at [493, 234] on icon "button" at bounding box center [493, 239] width 0 height 11
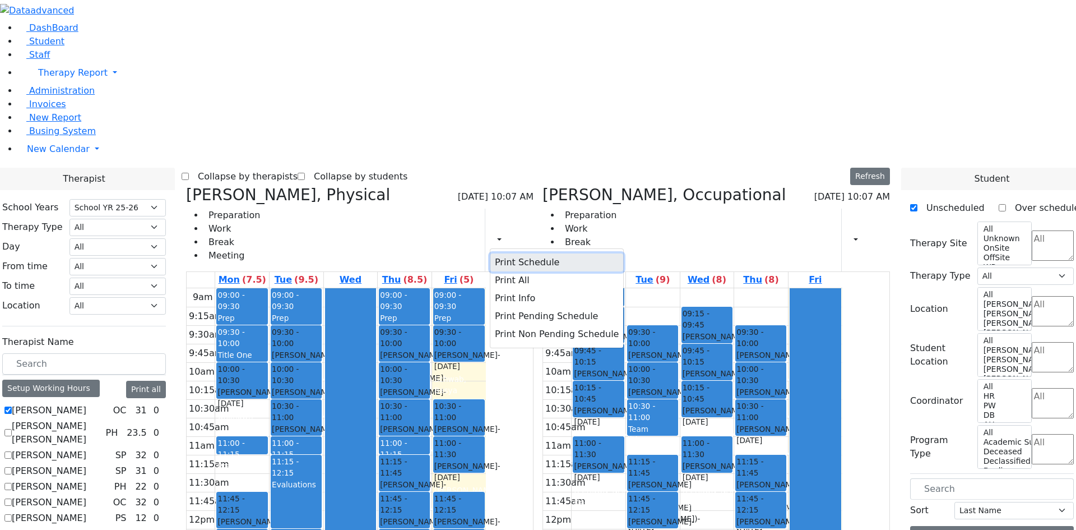
click at [549, 253] on button "Print Schedule" at bounding box center [556, 262] width 133 height 18
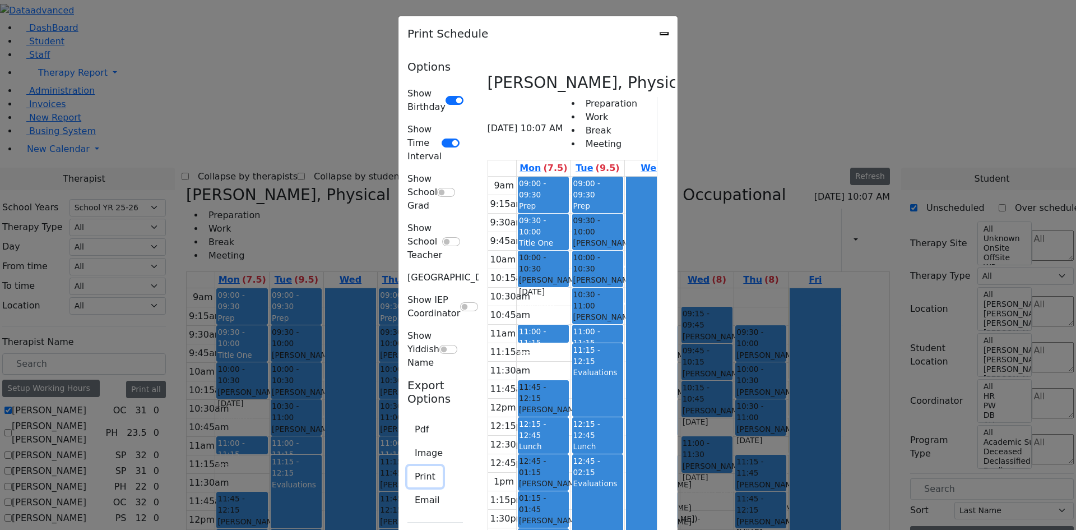
click at [408, 466] on button "Print" at bounding box center [425, 476] width 35 height 21
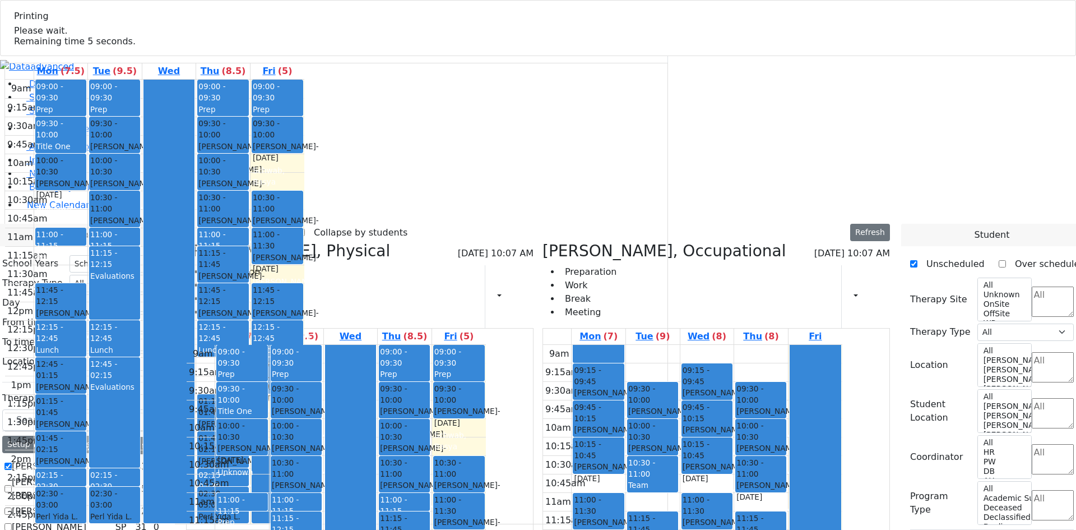
click at [115, 257] on div "Admin Profile Subscription Settings Sign Out" at bounding box center [538, 241] width 1076 height 32
click at [108, 257] on div "Admin" at bounding box center [538, 241] width 1076 height 32
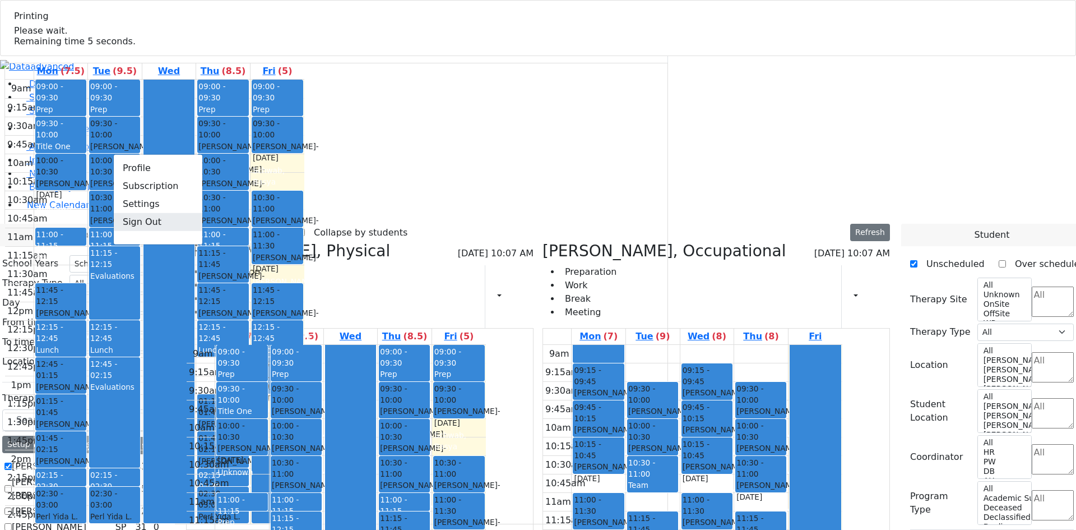
click at [142, 231] on link "Sign Out" at bounding box center [158, 222] width 89 height 18
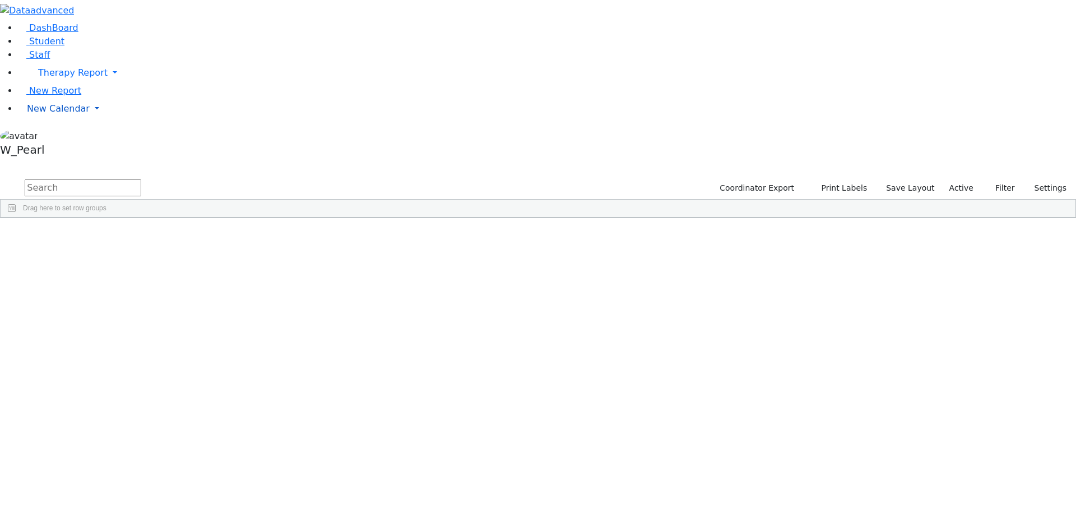
click at [46, 78] on span "New Calendar" at bounding box center [73, 72] width 70 height 11
click at [50, 136] on span "Calendar" at bounding box center [44, 131] width 40 height 11
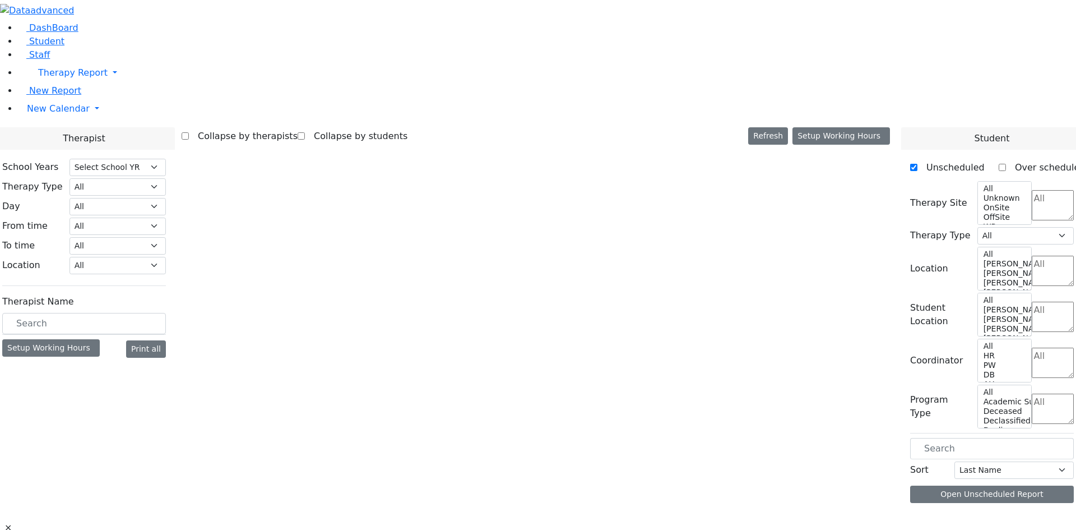
select select "212"
